Goal: Task Accomplishment & Management: Manage account settings

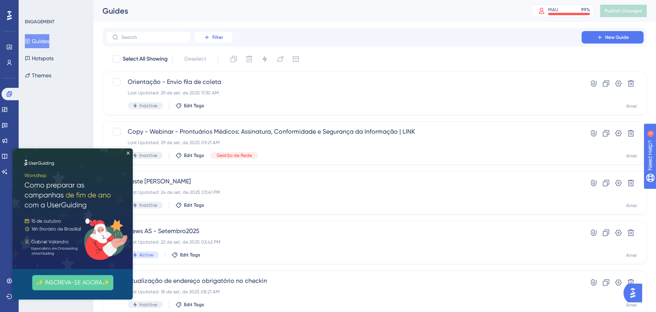
click at [209, 40] on button "Filter" at bounding box center [213, 37] width 39 height 12
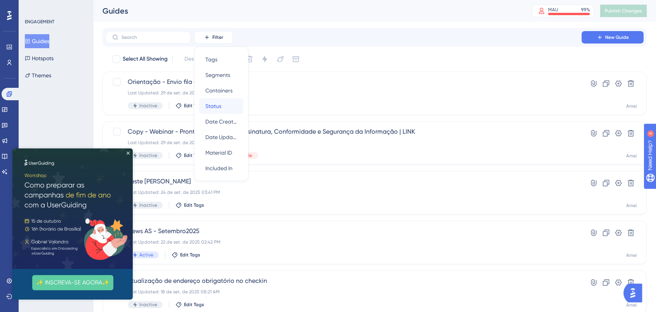
click at [216, 108] on span "Status" at bounding box center [213, 105] width 16 height 9
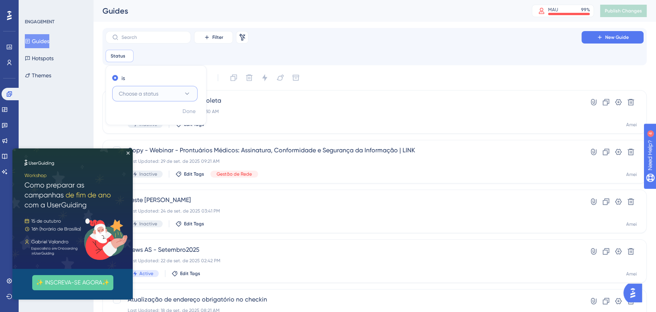
click at [174, 99] on button "Choose a status" at bounding box center [154, 94] width 85 height 16
click at [155, 108] on div "Active Active Inactive Inactive" at bounding box center [154, 124] width 85 height 41
click at [155, 112] on div "Active Active" at bounding box center [155, 118] width 63 height 16
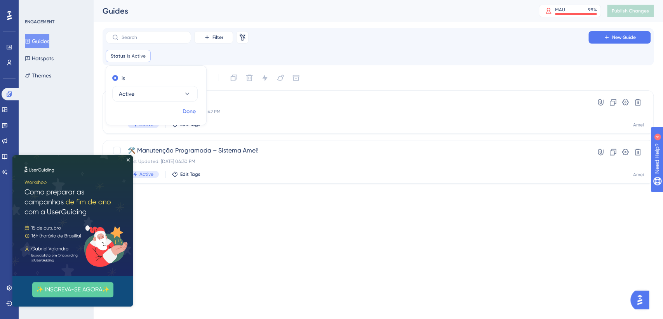
click at [190, 110] on span "Done" at bounding box center [189, 111] width 13 height 9
click at [127, 159] on icon "Close Preview" at bounding box center [128, 159] width 3 height 3
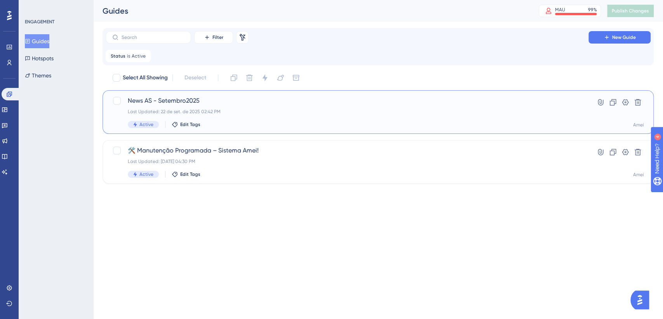
click at [223, 103] on span "News AS - Setembro2025" at bounding box center [347, 100] width 439 height 9
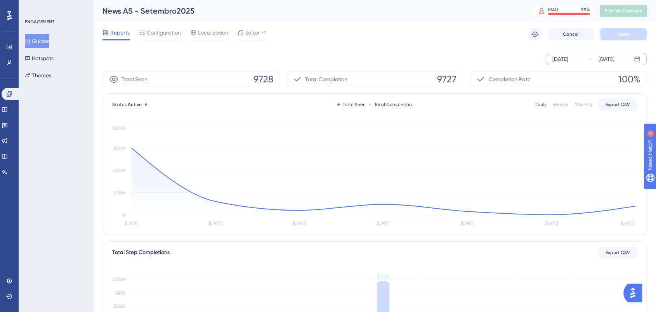
click at [569, 57] on div "[DATE]" at bounding box center [561, 58] width 16 height 9
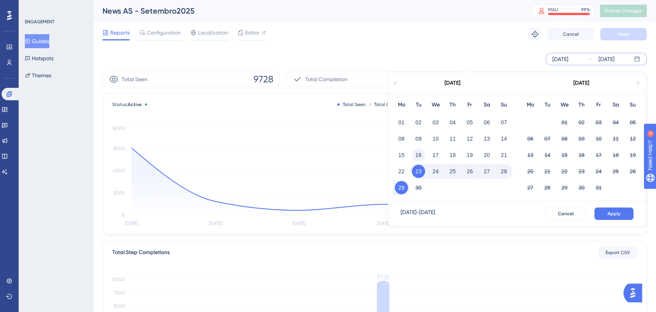
click at [421, 153] on button "16" at bounding box center [418, 154] width 13 height 13
click at [612, 211] on span "Apply" at bounding box center [614, 214] width 13 height 6
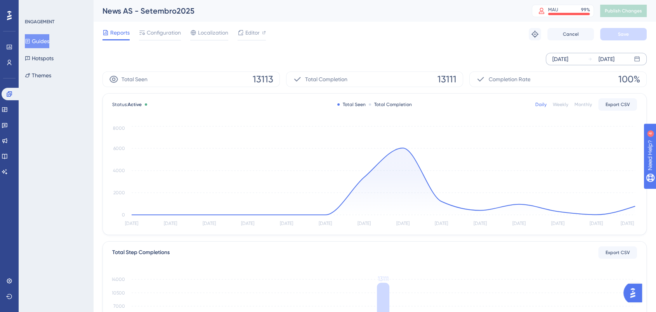
click at [569, 57] on div "[DATE]" at bounding box center [561, 58] width 16 height 9
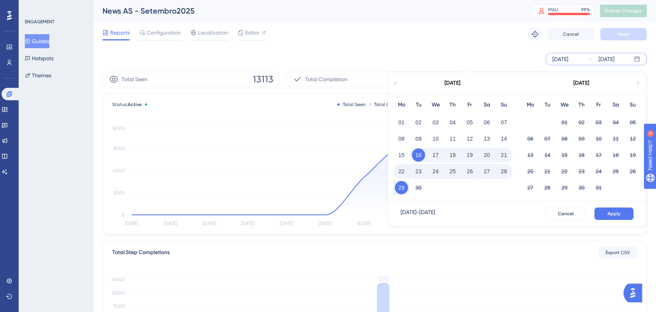
click at [489, 153] on button "20" at bounding box center [486, 154] width 13 height 13
click at [612, 216] on span "Apply" at bounding box center [614, 214] width 13 height 6
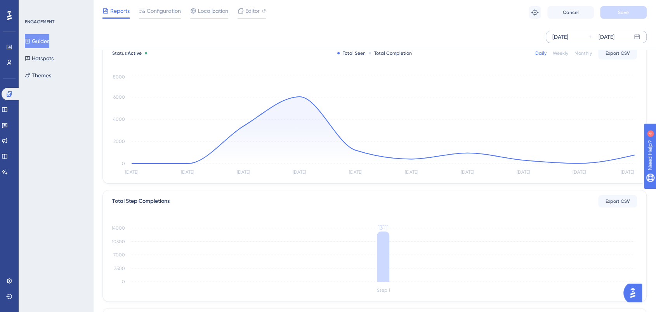
scroll to position [5, 0]
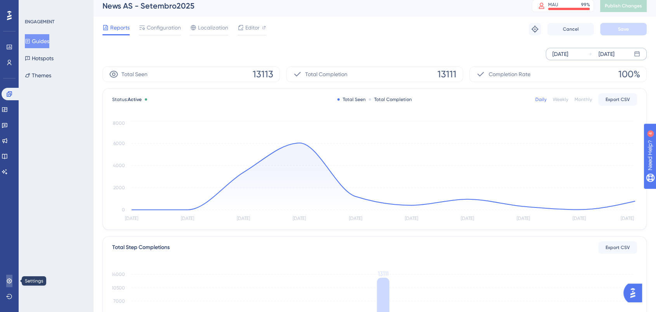
click at [6, 281] on icon at bounding box center [9, 281] width 6 height 6
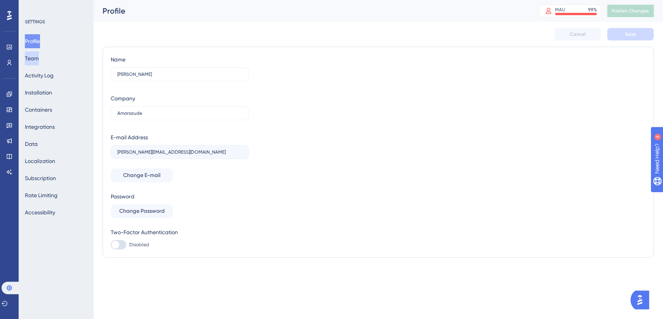
click at [39, 60] on button "Team" at bounding box center [32, 58] width 14 height 14
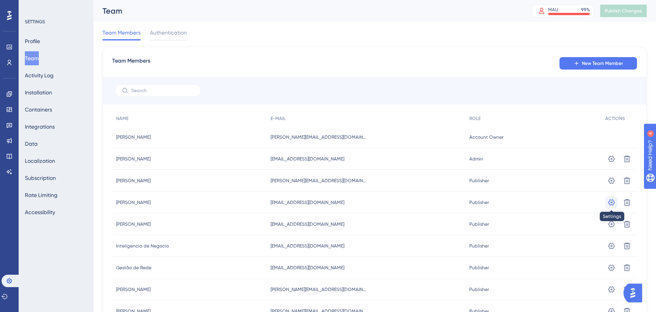
click at [610, 203] on icon at bounding box center [612, 202] width 8 height 8
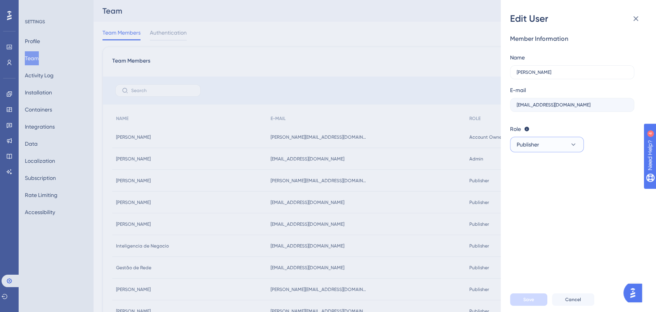
click at [557, 143] on button "Publisher" at bounding box center [547, 145] width 74 height 16
click at [555, 161] on div "Admin Admin" at bounding box center [547, 168] width 51 height 16
click at [538, 303] on button "Save" at bounding box center [528, 299] width 37 height 12
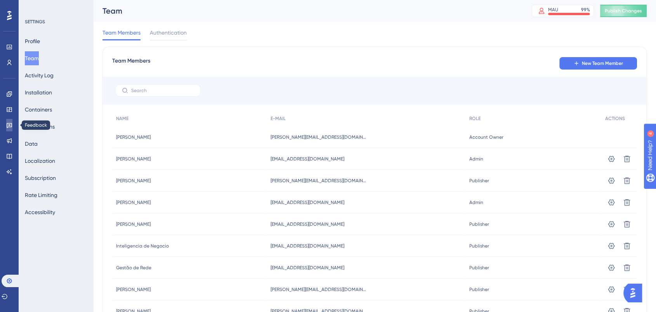
click at [8, 125] on icon at bounding box center [9, 125] width 6 height 6
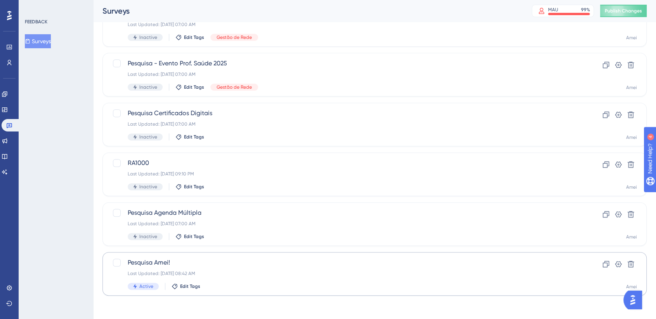
scroll to position [269, 0]
click at [196, 259] on span "Pesquisa Amei!" at bounding box center [344, 260] width 432 height 9
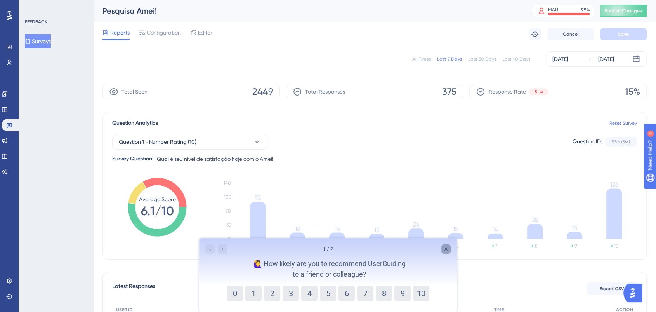
click at [444, 249] on icon "Close survey" at bounding box center [446, 249] width 6 height 6
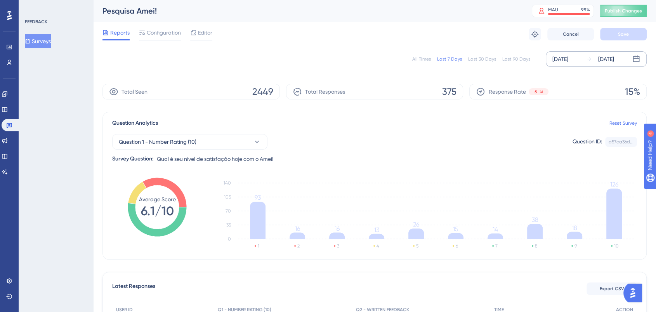
click at [606, 58] on div "[DATE]" at bounding box center [607, 58] width 16 height 9
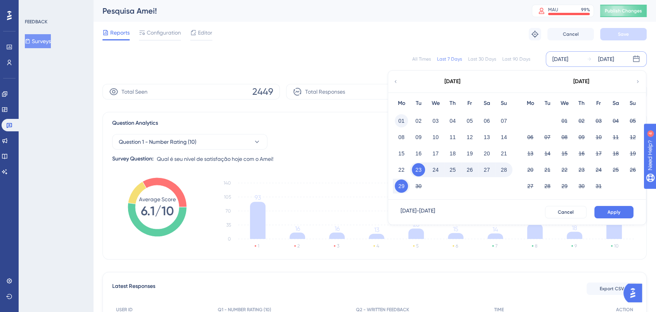
click at [401, 121] on button "01" at bounding box center [401, 120] width 13 height 13
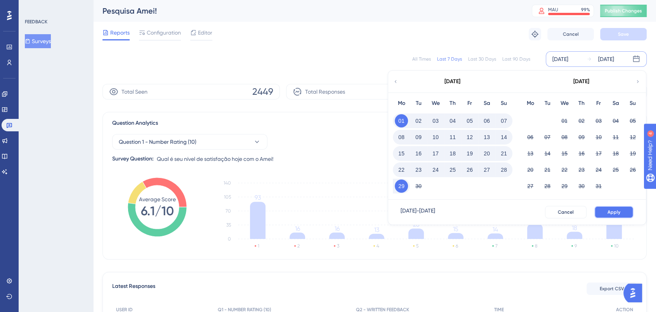
click at [613, 211] on span "Apply" at bounding box center [614, 212] width 13 height 6
